Goal: Transaction & Acquisition: Purchase product/service

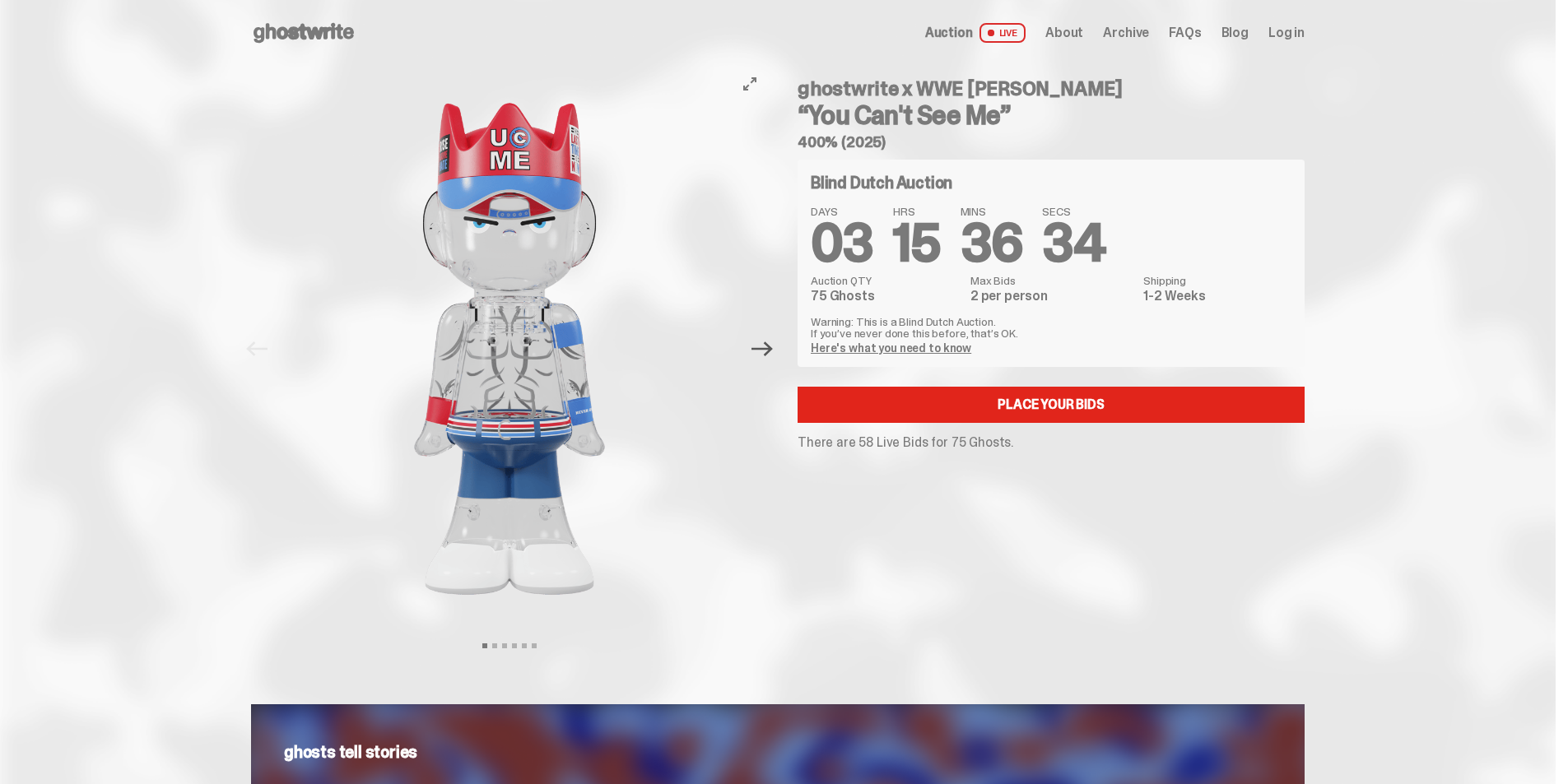
click at [773, 351] on icon "Next" at bounding box center [762, 349] width 21 height 15
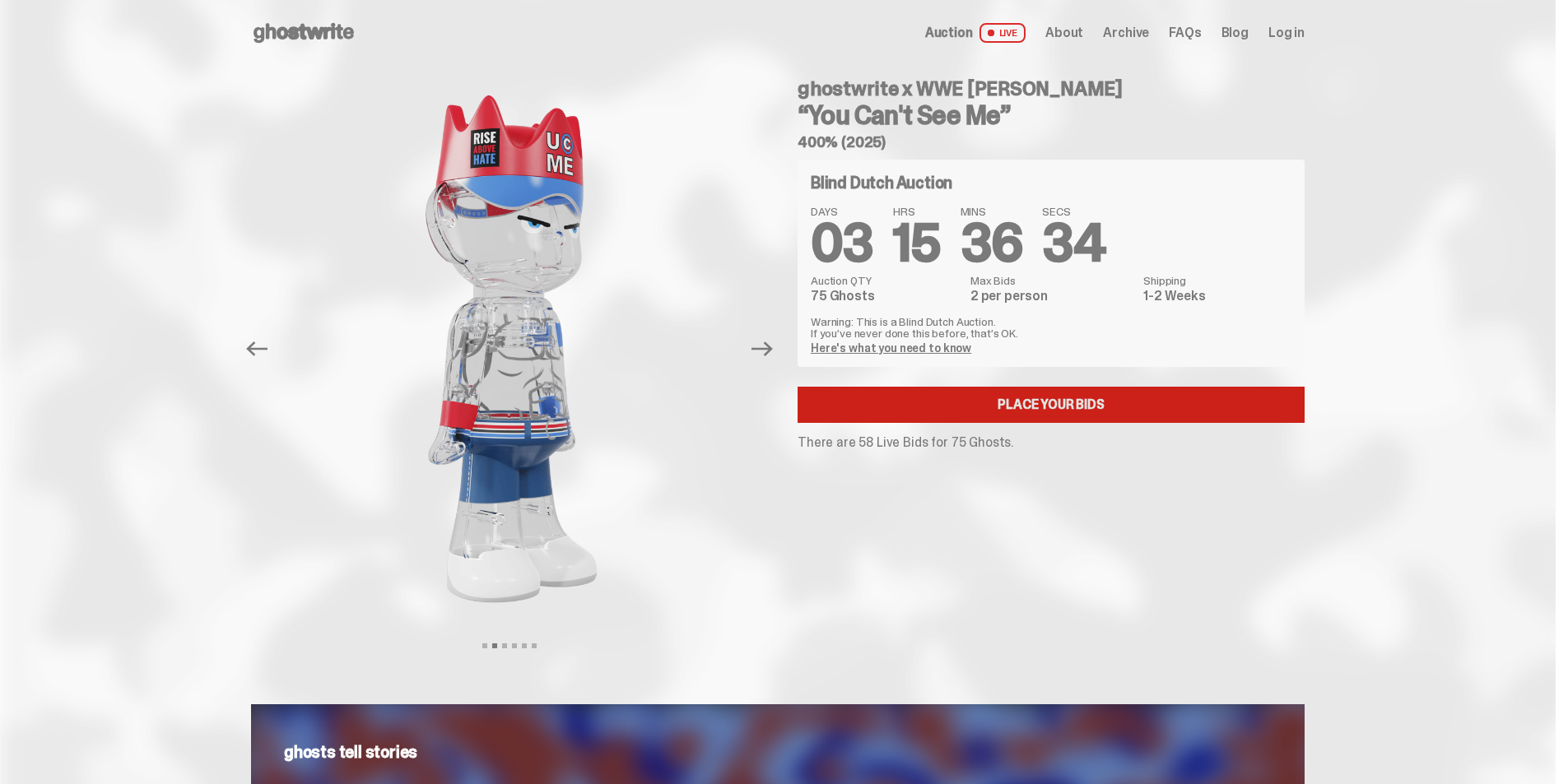
click at [917, 411] on link "Place your Bids" at bounding box center [1051, 405] width 507 height 37
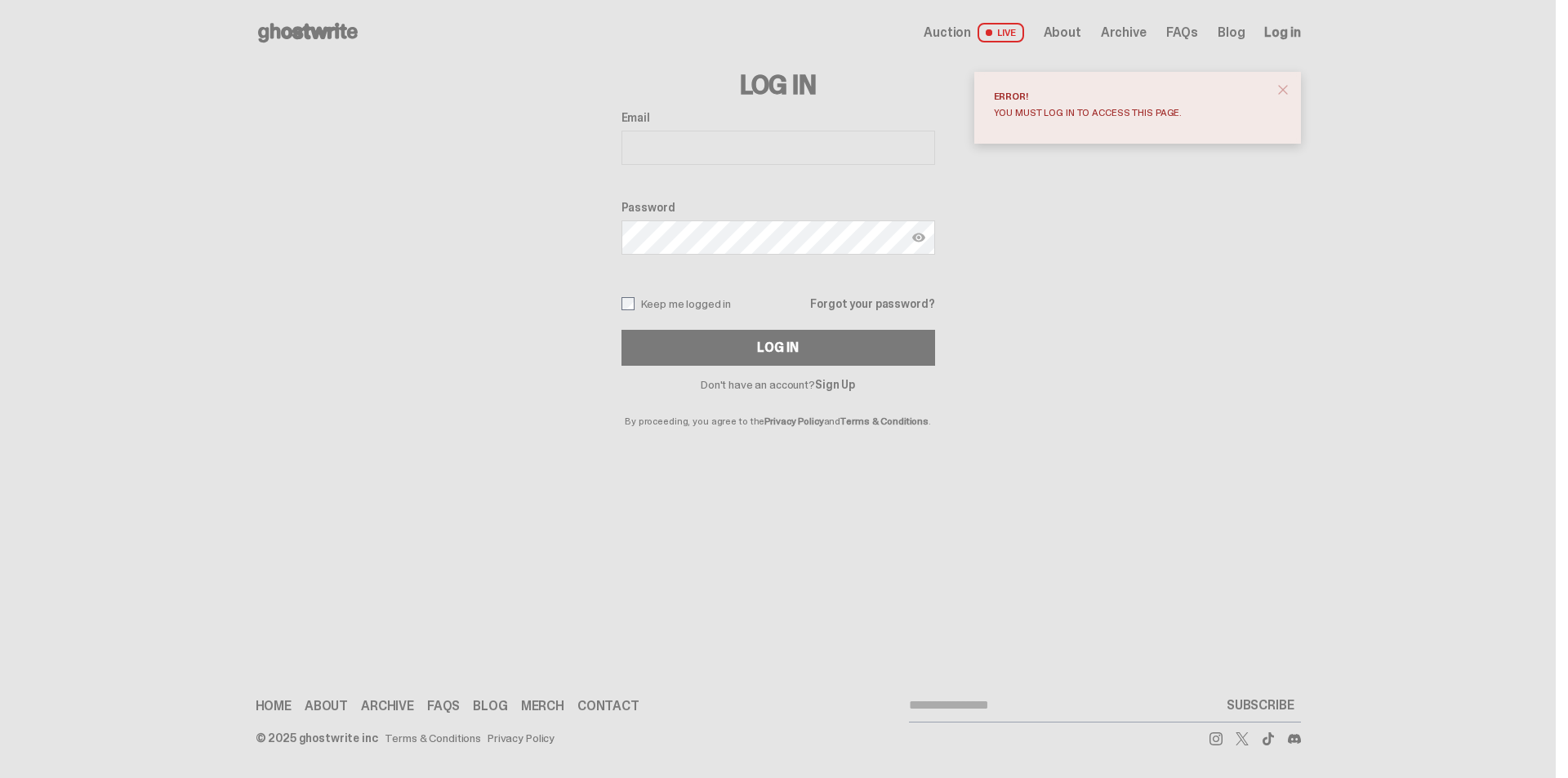
click at [1285, 89] on span "close" at bounding box center [1283, 89] width 16 height 16
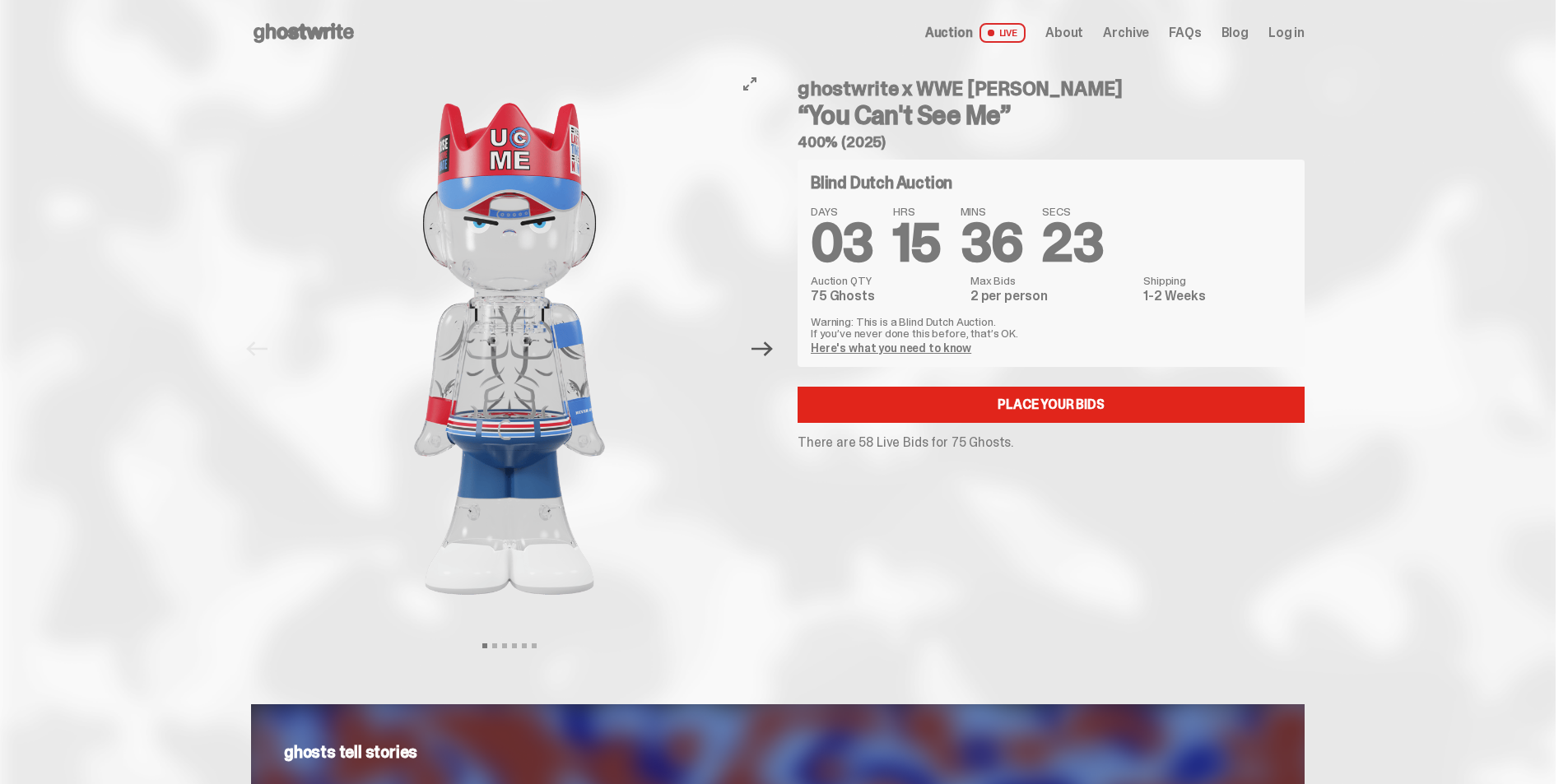
click at [769, 348] on icon "Next" at bounding box center [762, 349] width 21 height 21
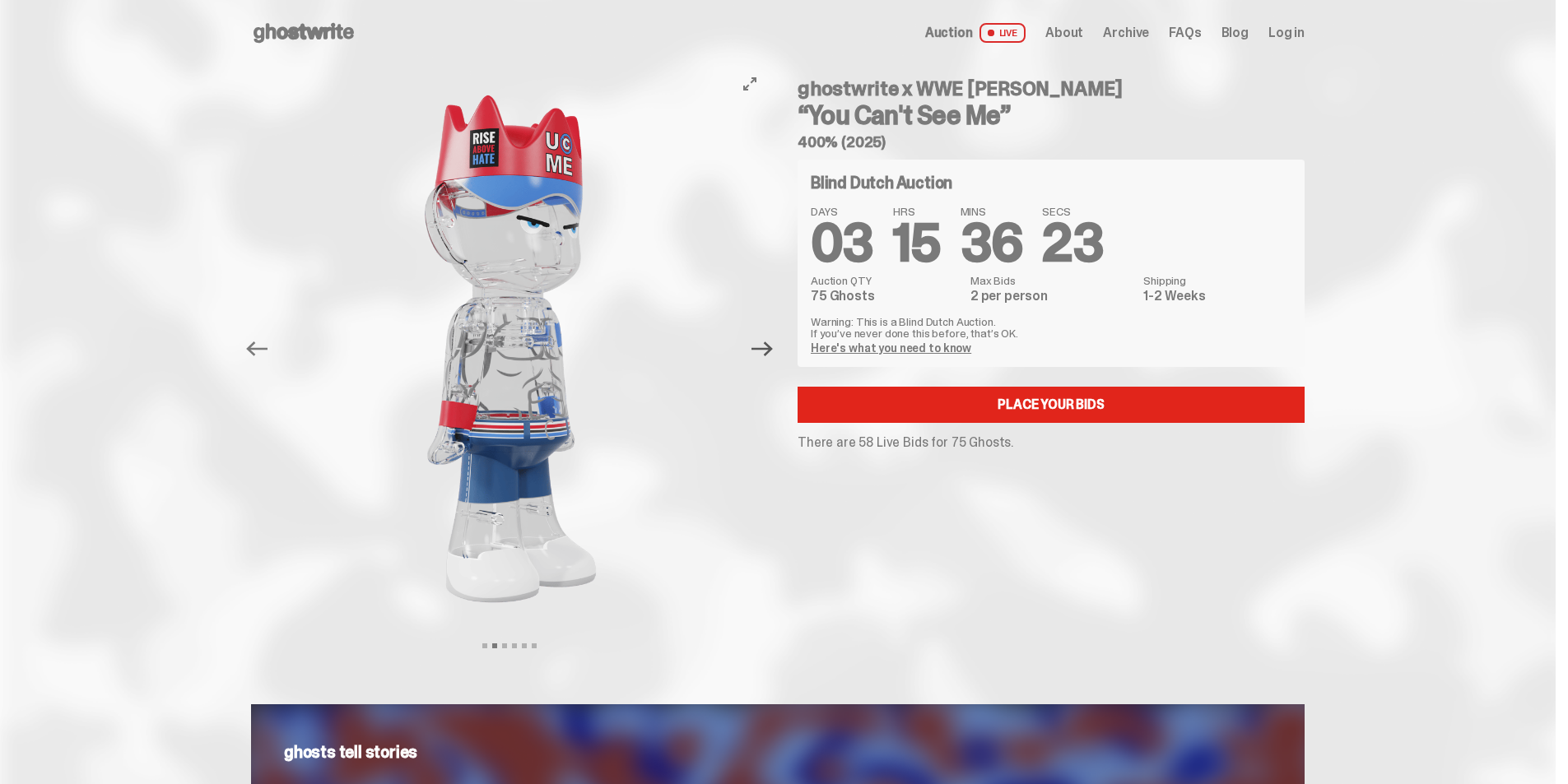
click at [769, 348] on icon "Next" at bounding box center [762, 349] width 21 height 15
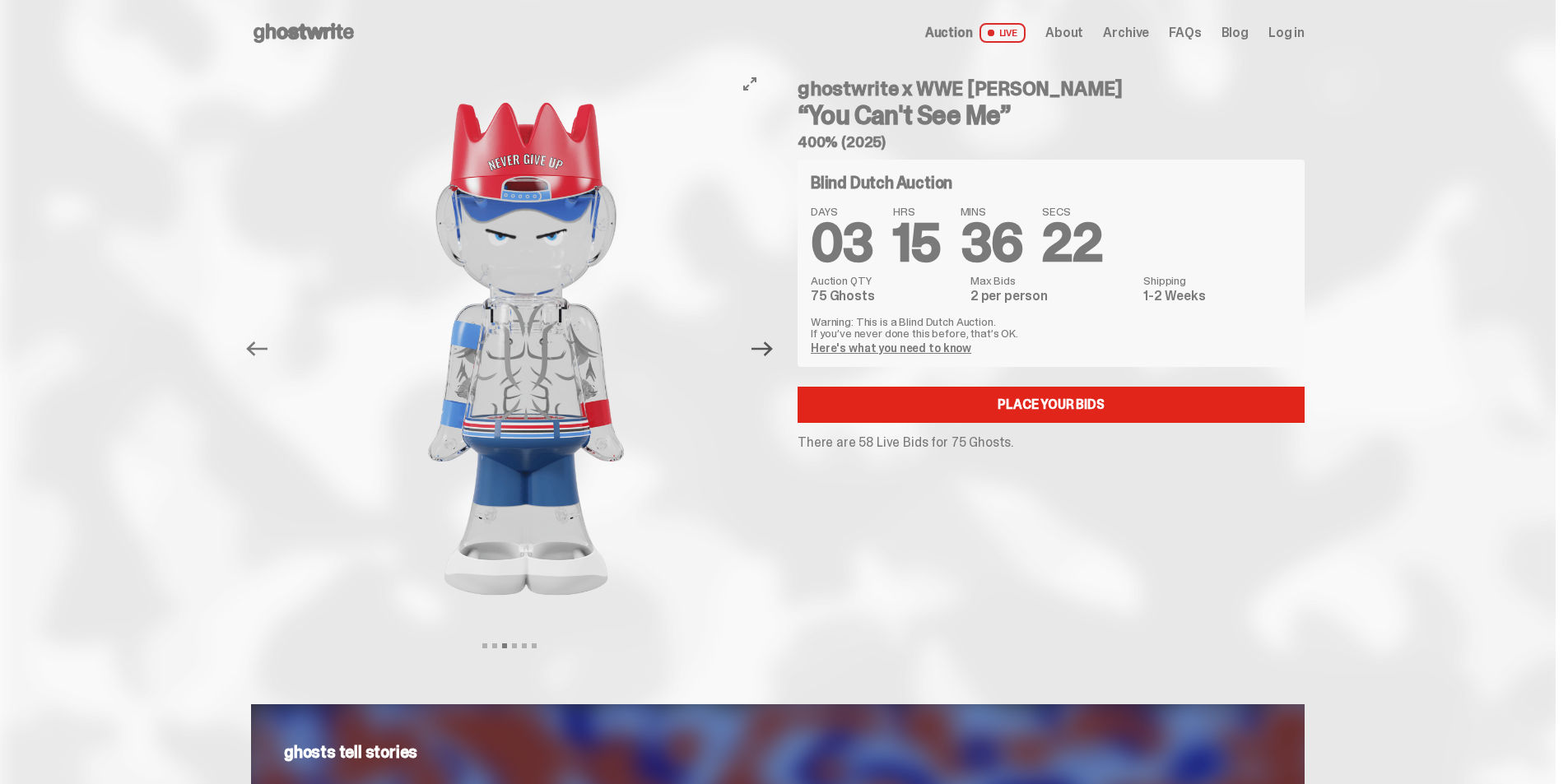
click at [769, 348] on icon "Next" at bounding box center [762, 349] width 21 height 15
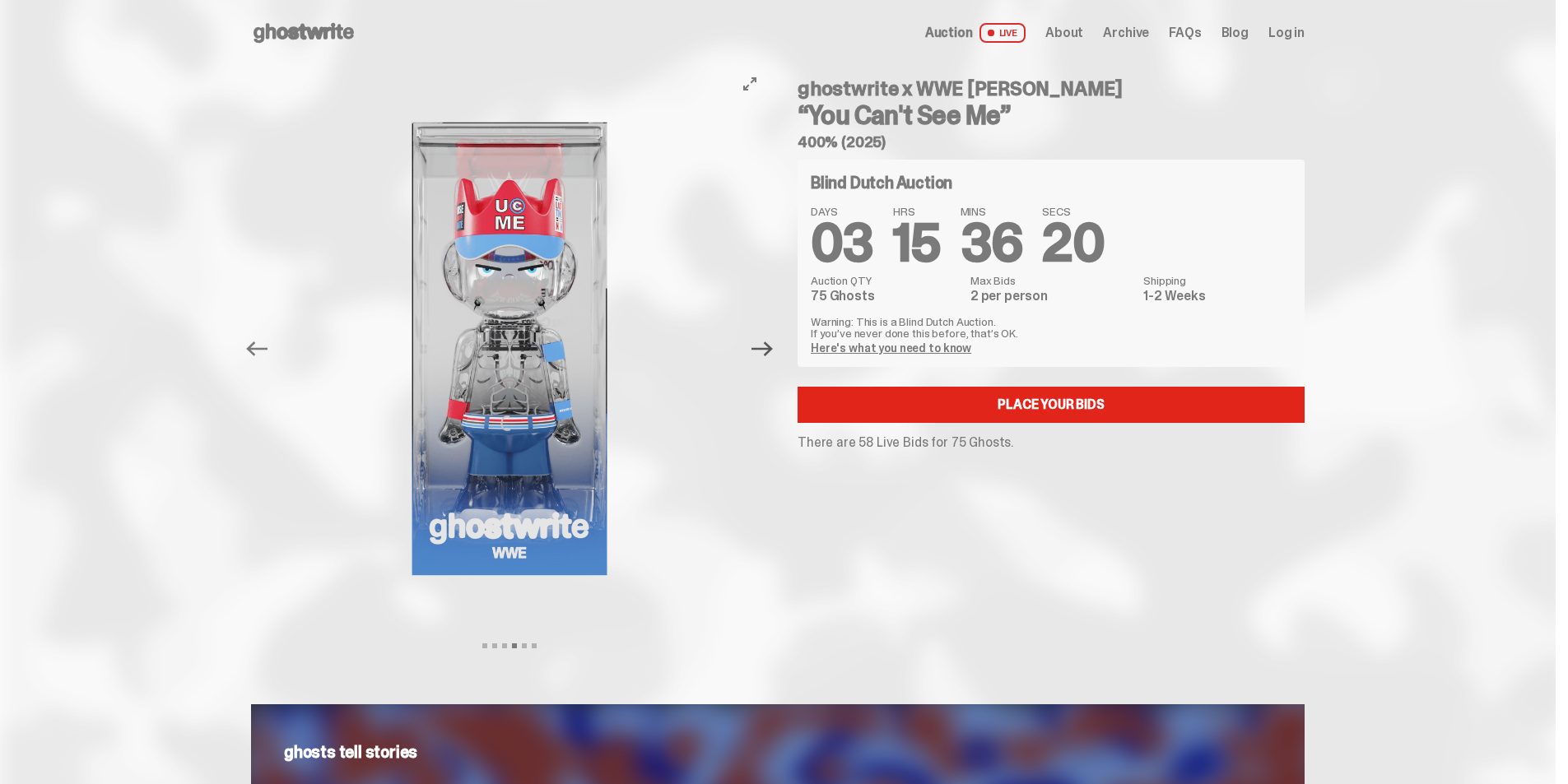
click at [768, 349] on icon "Next" at bounding box center [762, 349] width 21 height 15
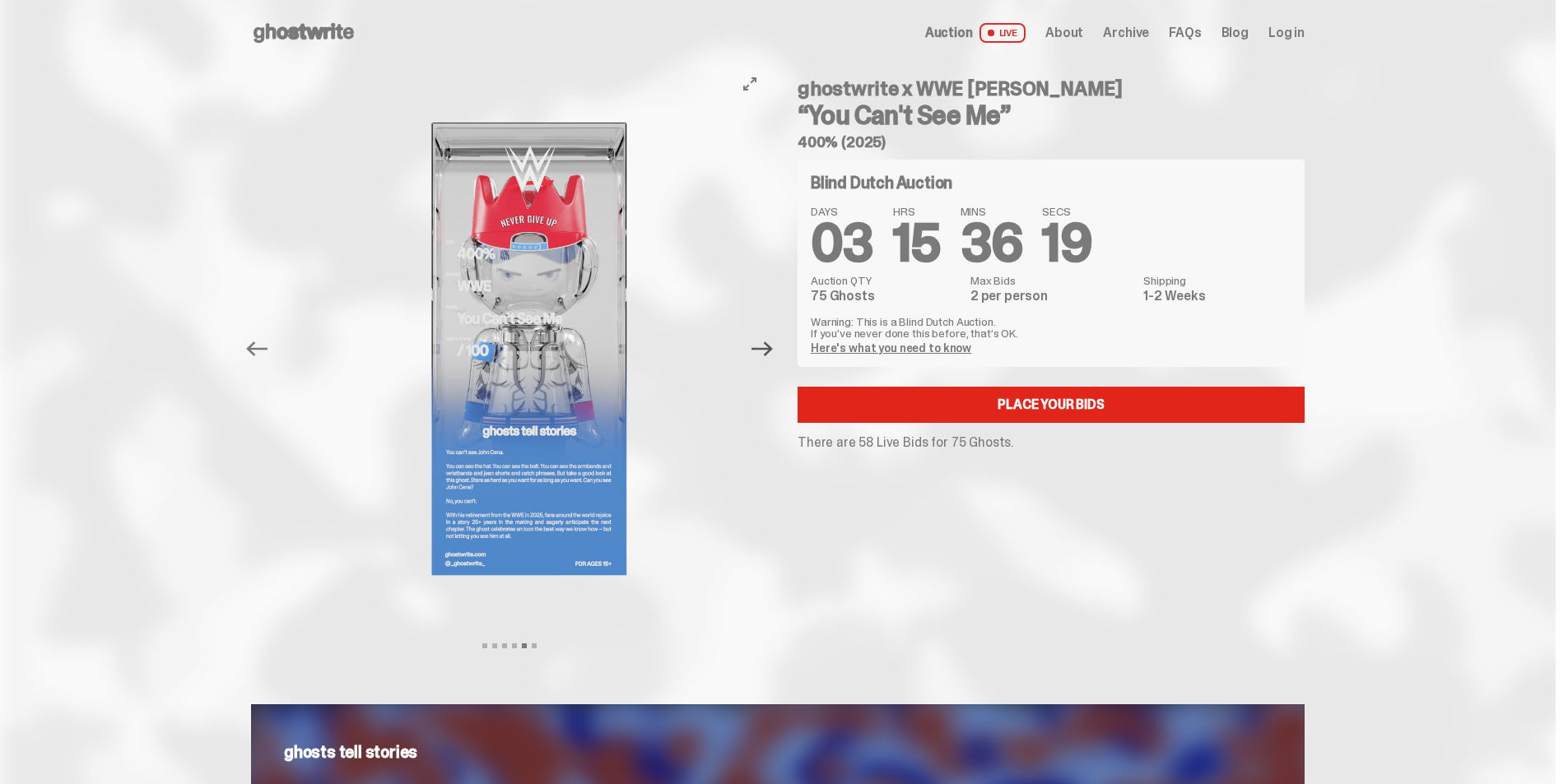
click at [768, 349] on icon "Next" at bounding box center [762, 349] width 21 height 15
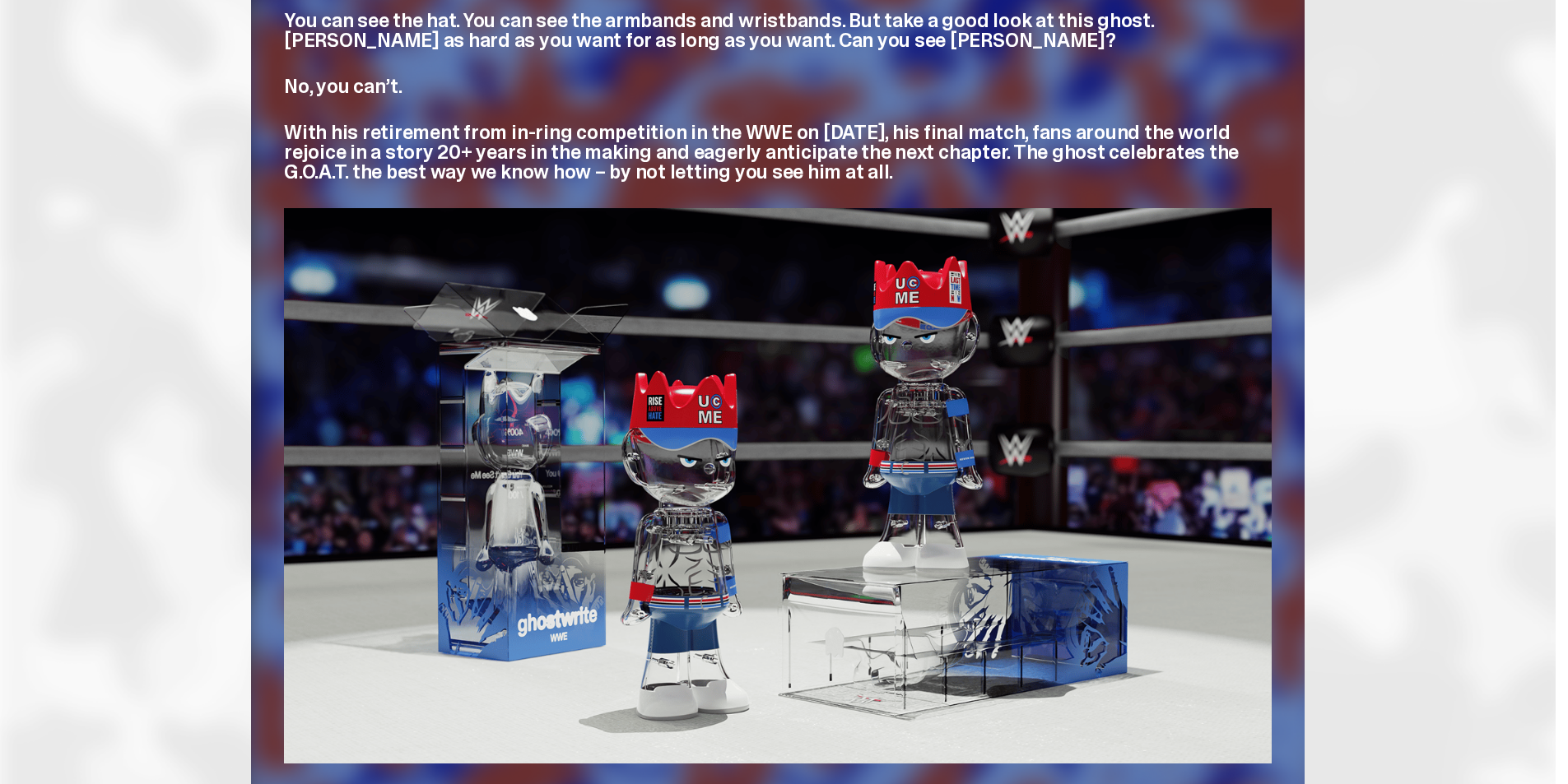
scroll to position [822, 0]
